Goal: Navigation & Orientation: Find specific page/section

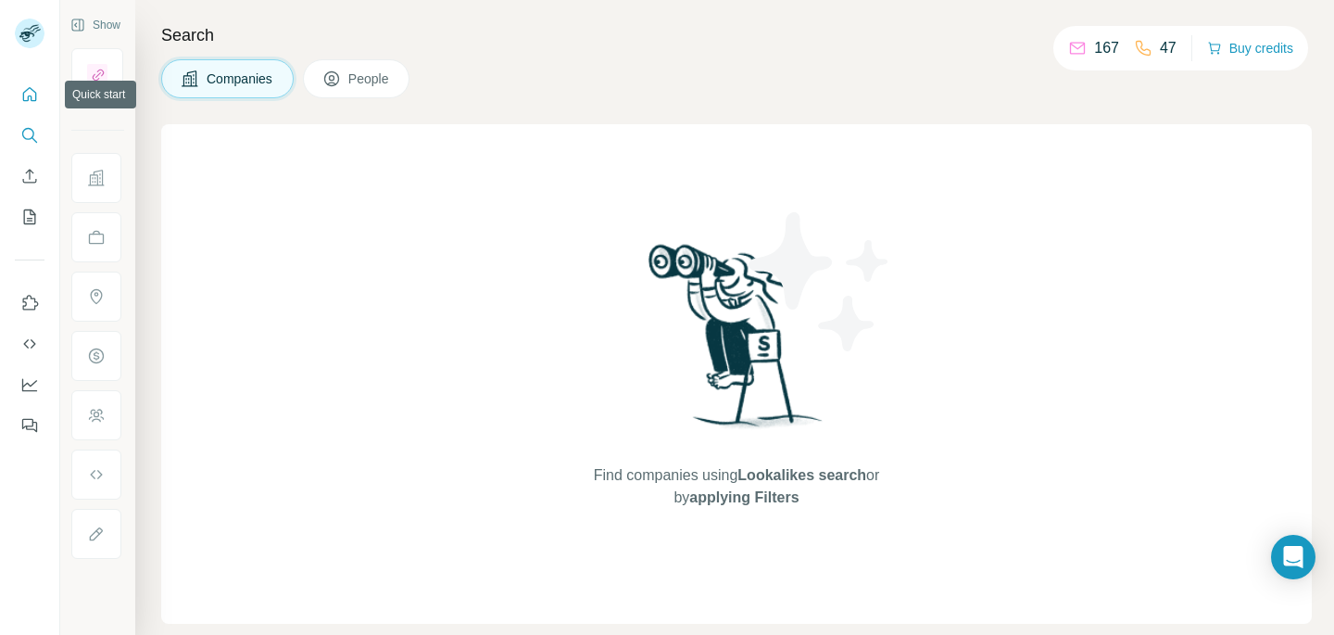
click at [24, 90] on icon "Quick start" at bounding box center [29, 94] width 19 height 19
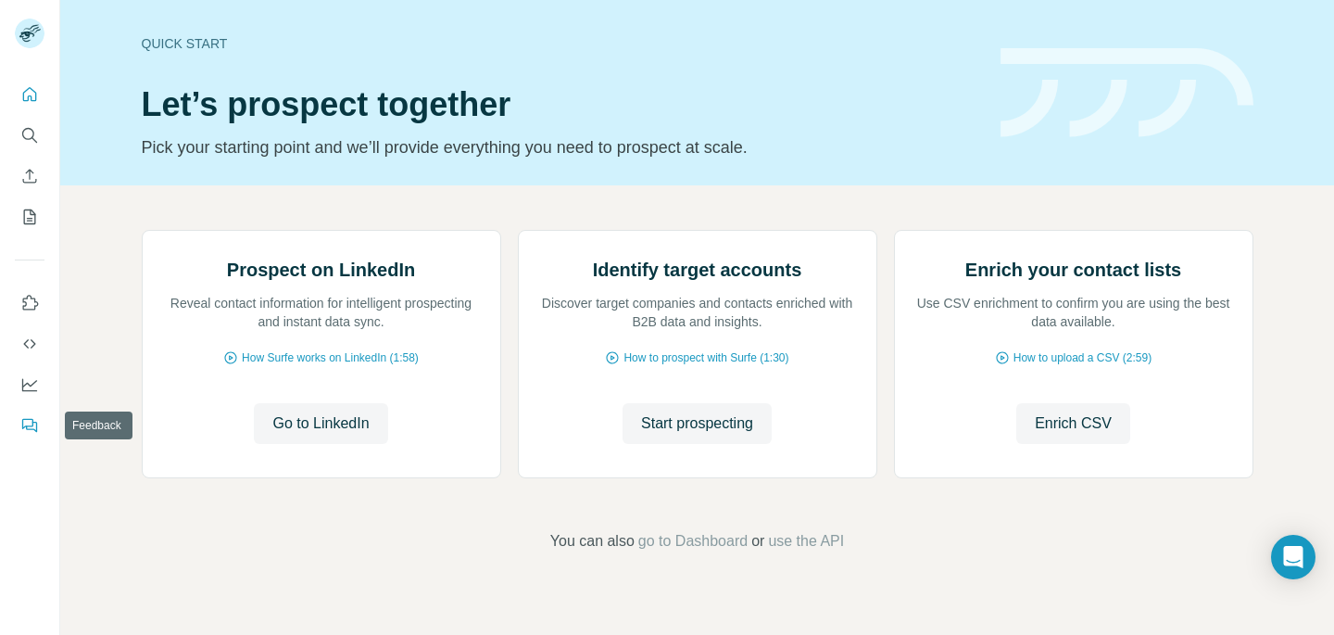
click at [30, 429] on icon "Feedback" at bounding box center [31, 427] width 11 height 10
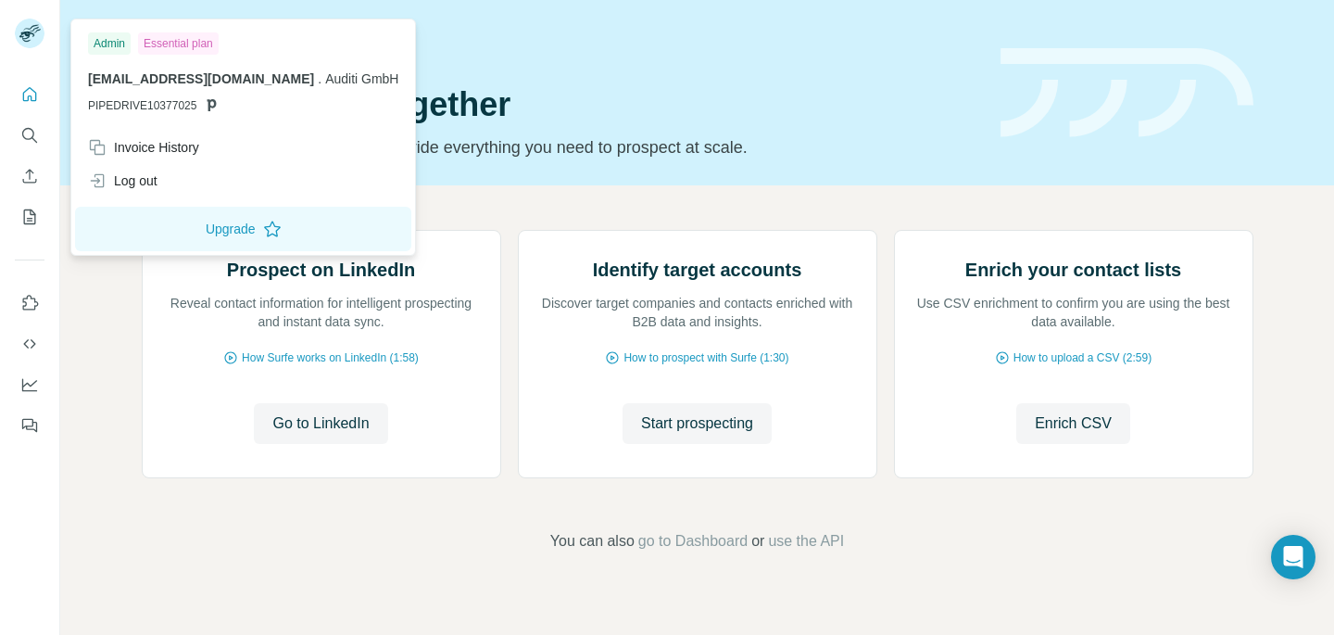
click at [31, 39] on img at bounding box center [30, 34] width 30 height 30
drag, startPoint x: 179, startPoint y: 49, endPoint x: 126, endPoint y: 42, distance: 53.3
click at [178, 48] on div "Essential plan" at bounding box center [178, 43] width 81 height 22
click at [106, 42] on div "Admin" at bounding box center [109, 43] width 43 height 22
click at [612, 76] on div "Quick start Let’s prospect together Pick your starting point and we’ll provide …" at bounding box center [560, 92] width 837 height 135
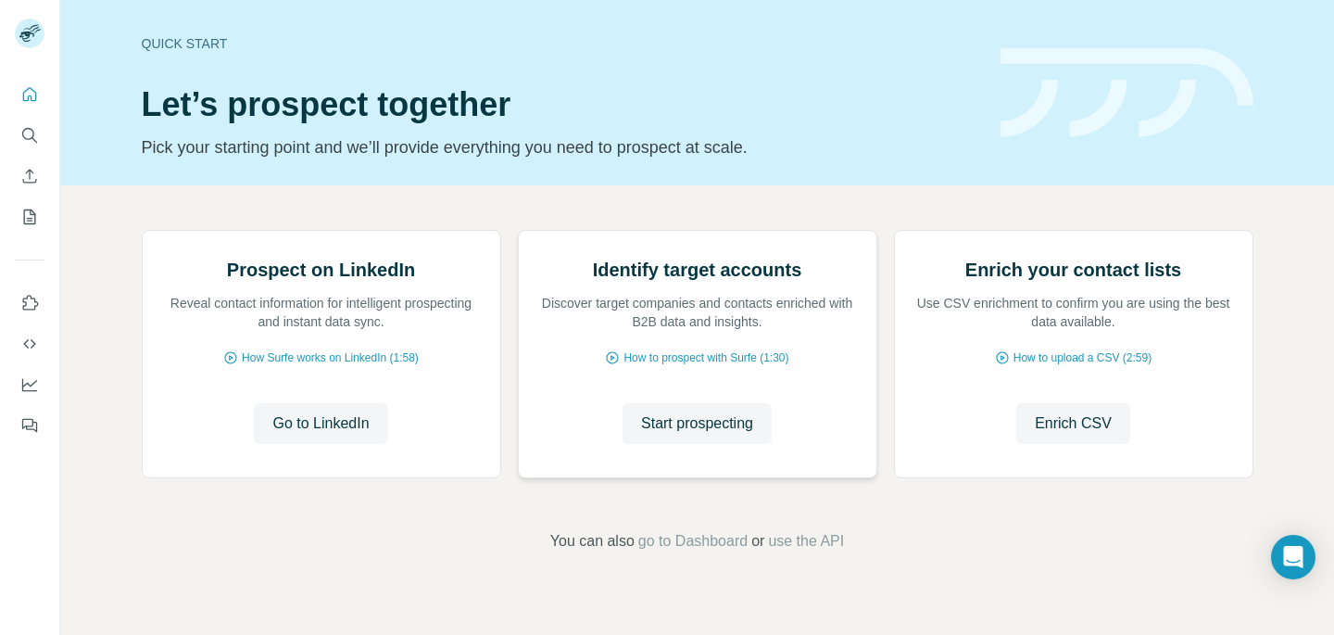
scroll to position [162, 0]
click at [702, 552] on span "go to Dashboard" at bounding box center [692, 541] width 109 height 22
